Goal: Task Accomplishment & Management: Use online tool/utility

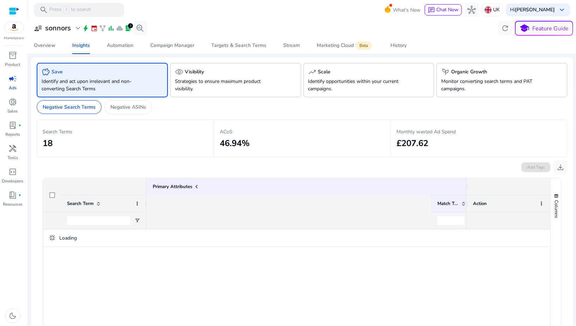
scroll to position [0, 372]
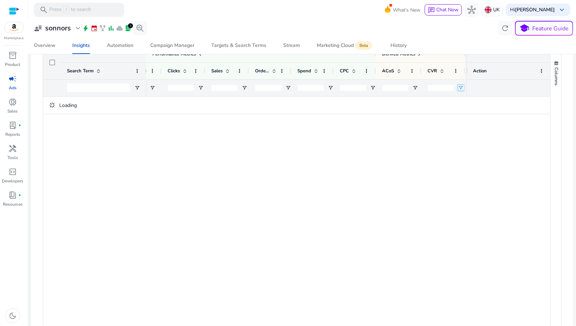
click at [458, 88] on span "Open Filter Menu" at bounding box center [461, 88] width 6 height 6
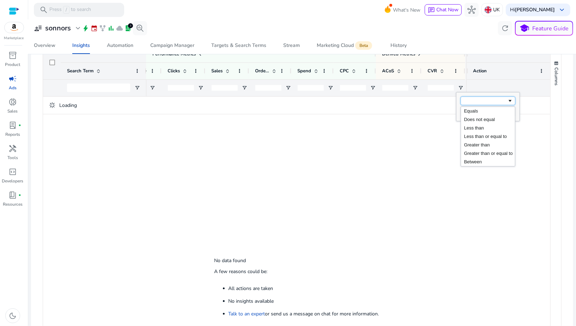
click at [466, 101] on div "Filtering operator" at bounding box center [487, 101] width 55 height 8
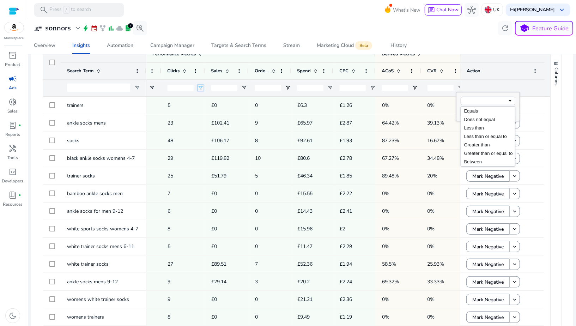
click at [199, 87] on span "Open Filter Menu" at bounding box center [201, 88] width 6 height 6
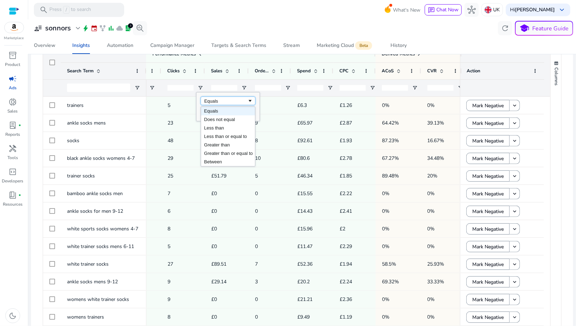
click at [207, 98] on div "Equals" at bounding box center [225, 100] width 43 height 5
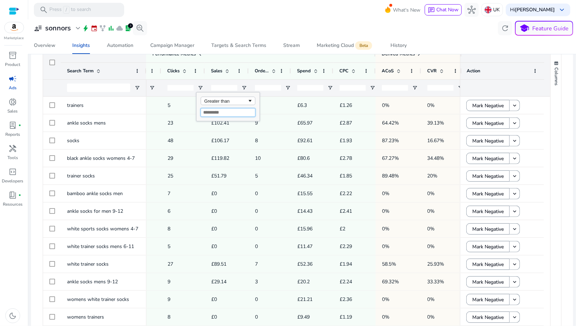
click at [209, 114] on input "Filter Value" at bounding box center [228, 112] width 55 height 8
type input "*"
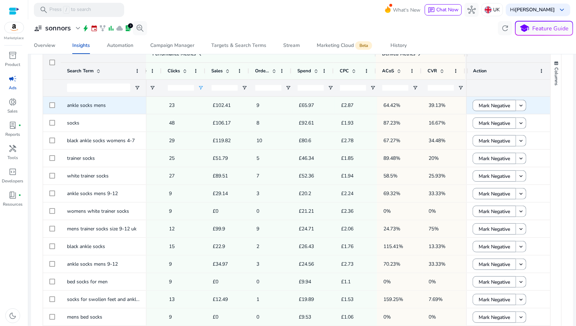
click at [185, 97] on div "23" at bounding box center [185, 105] width 44 height 17
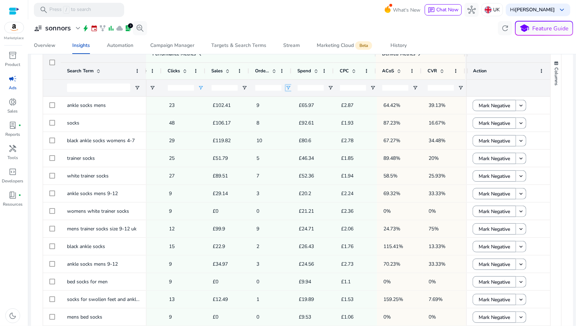
click at [286, 86] on span "Open Filter Menu" at bounding box center [289, 88] width 6 height 6
click at [293, 99] on div "Equals" at bounding box center [313, 100] width 43 height 5
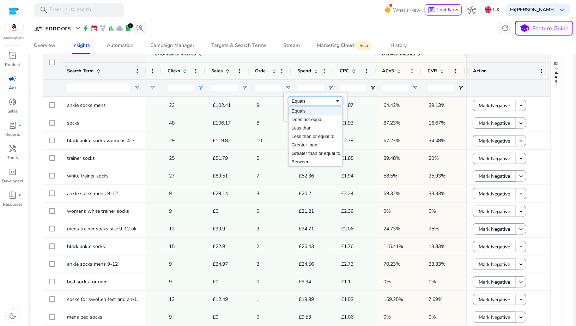
click at [293, 100] on div "Equals" at bounding box center [313, 100] width 43 height 5
click at [293, 111] on input "Filter Value" at bounding box center [315, 112] width 55 height 8
type input "*"
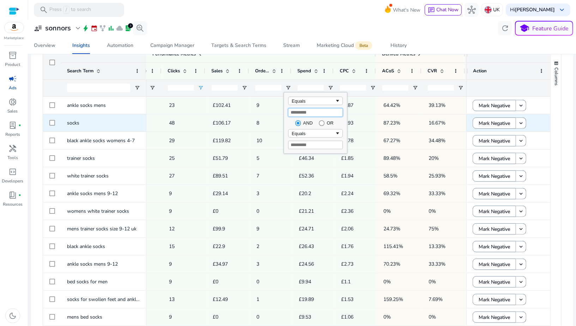
type input "*"
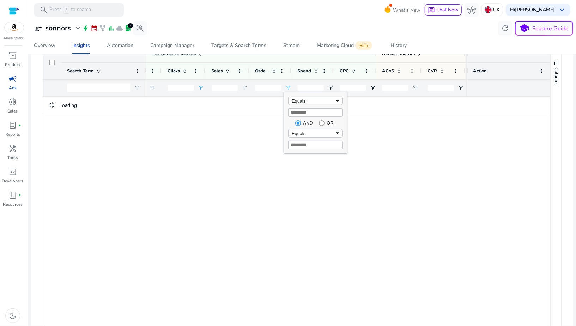
click at [267, 116] on span "8" at bounding box center [271, 123] width 30 height 14
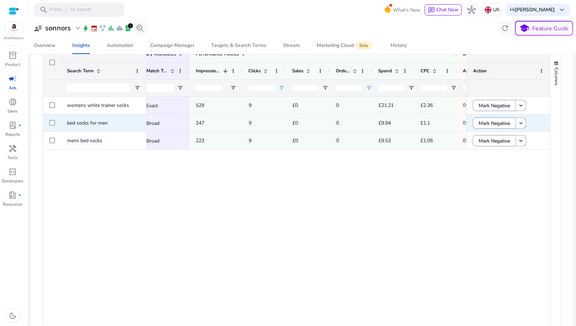
scroll to position [0, 270]
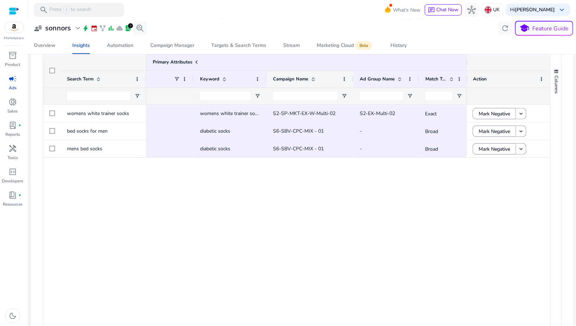
drag, startPoint x: 338, startPoint y: 78, endPoint x: 352, endPoint y: 79, distance: 13.8
click at [352, 79] on div at bounding box center [353, 79] width 3 height 17
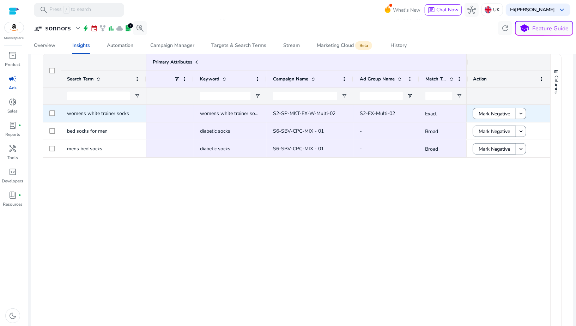
click at [286, 111] on span "S2-SP-MKT-EX-W-Multi-02" at bounding box center [304, 113] width 62 height 7
copy span "S2-SP-MKT-EX-W-Multi-02"
